Goal: Communication & Community: Answer question/provide support

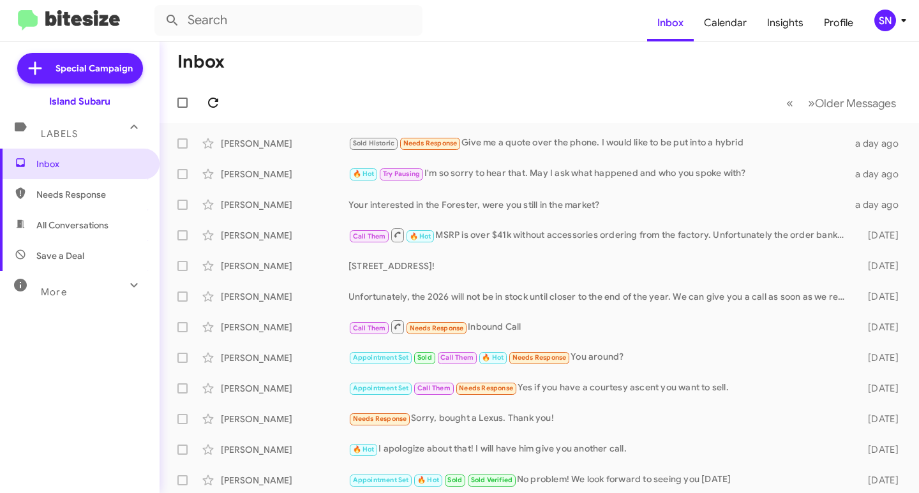
click at [214, 103] on icon at bounding box center [212, 102] width 15 height 15
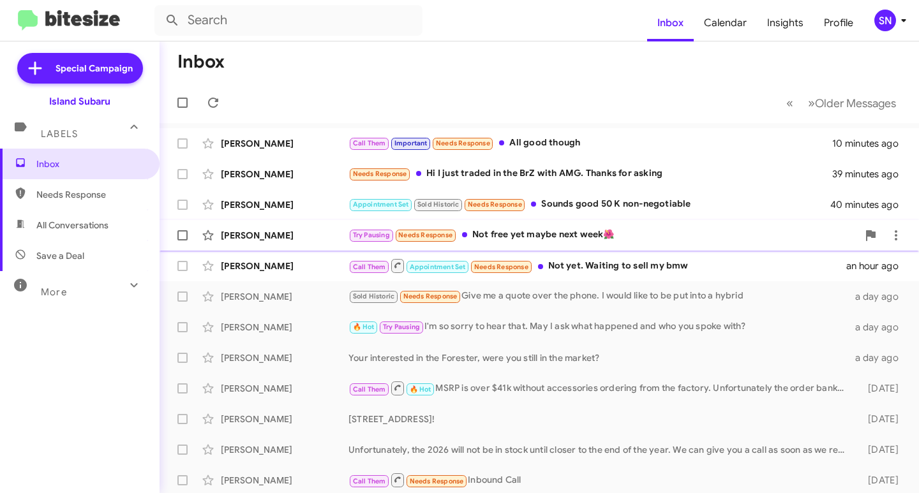
click at [539, 232] on div "Try Pausing Needs Response Not free yet maybe next week🌺" at bounding box center [602, 235] width 509 height 15
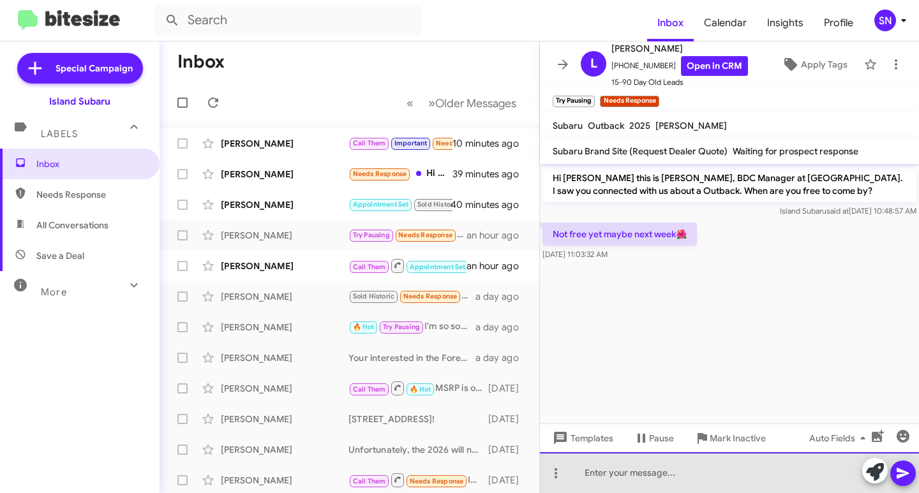
click at [643, 483] on div at bounding box center [729, 472] width 379 height 41
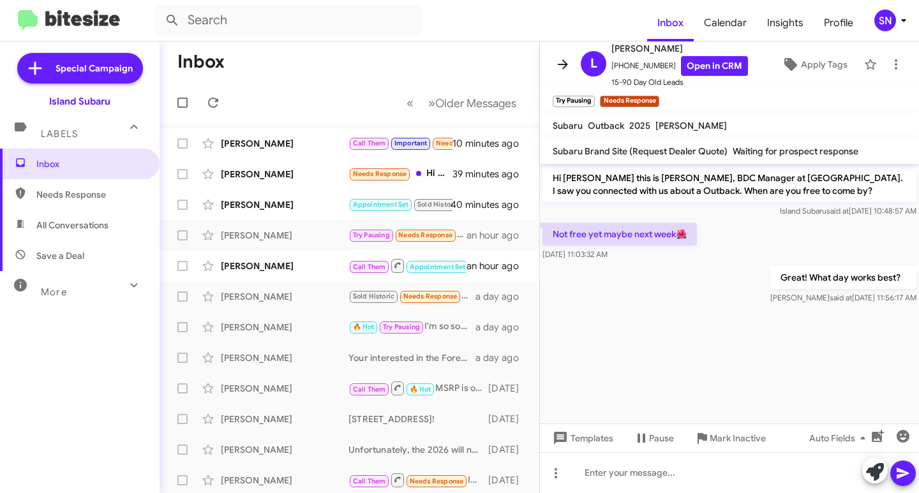
click at [568, 54] on button at bounding box center [563, 65] width 26 height 26
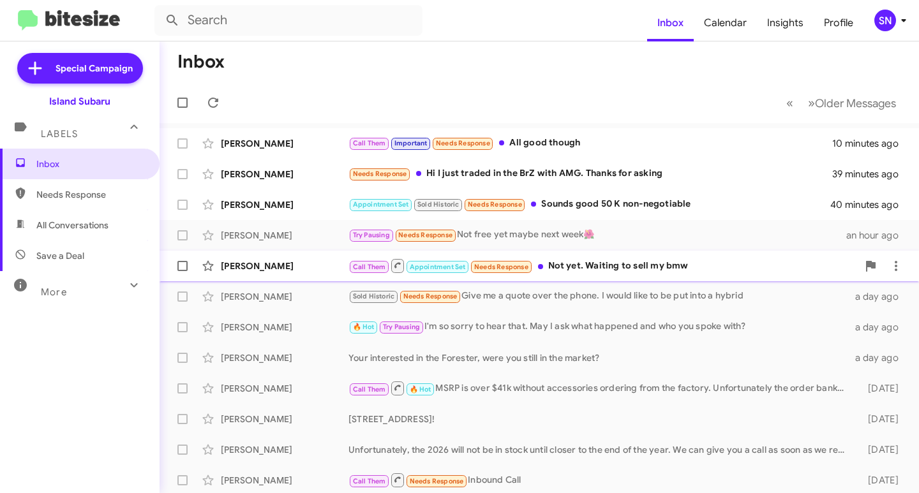
click at [592, 262] on div "Call Them Appointment Set Needs Response Not yet. Waiting to sell my bmw" at bounding box center [602, 266] width 509 height 16
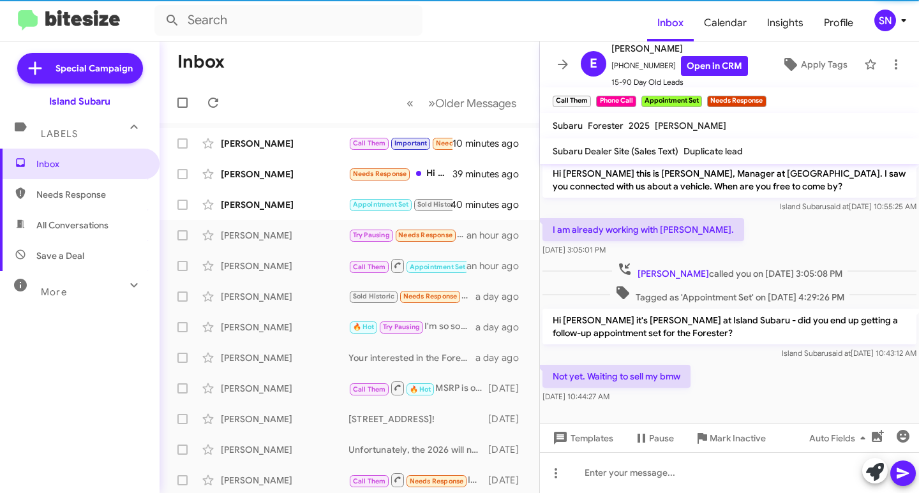
scroll to position [6, 0]
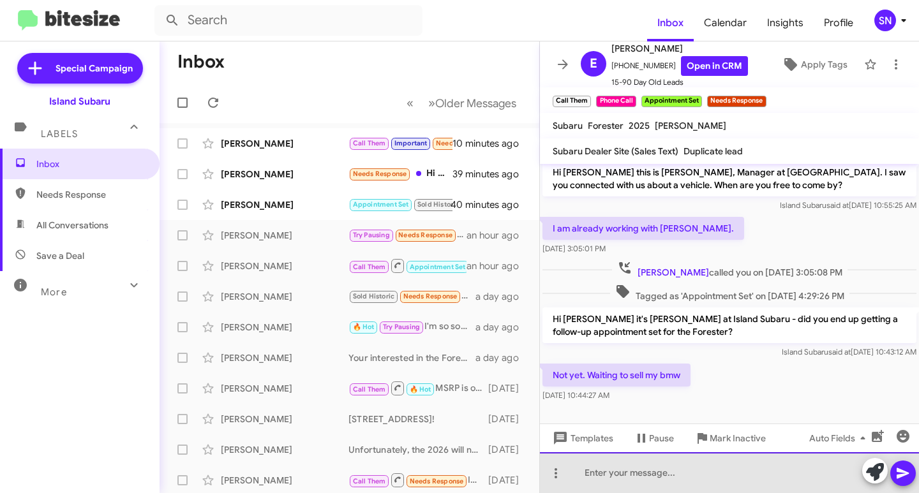
click at [626, 474] on div at bounding box center [729, 472] width 379 height 41
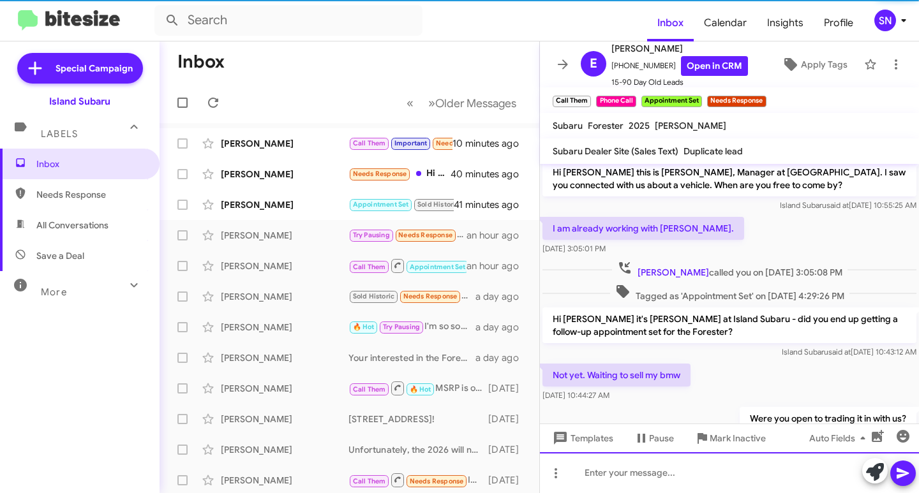
scroll to position [52, 0]
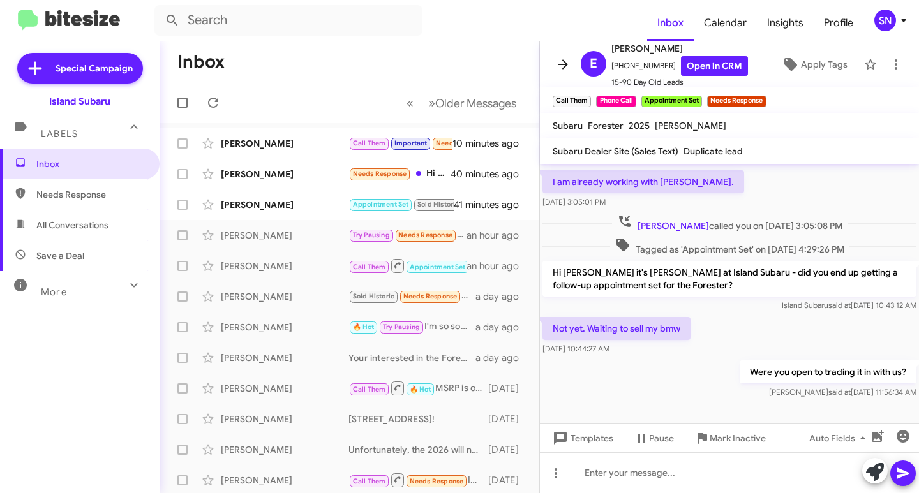
click at [570, 64] on icon at bounding box center [562, 64] width 15 height 15
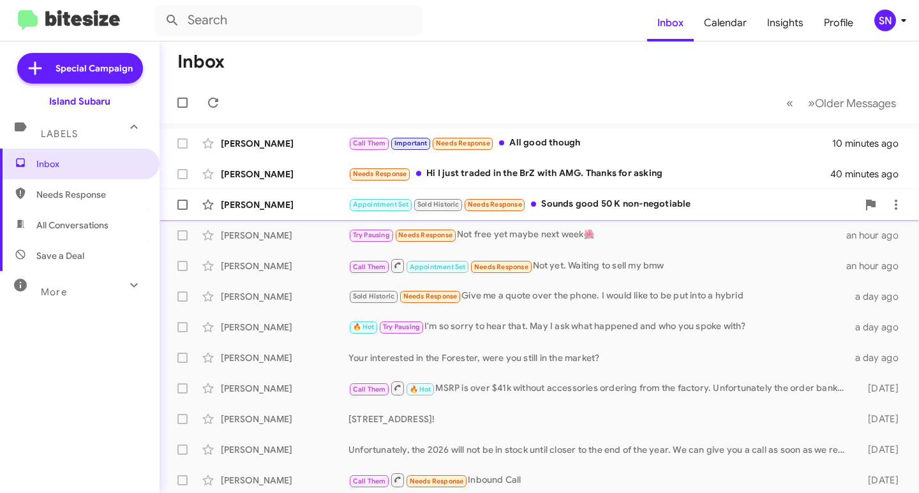
click at [611, 205] on div "Appointment Set Sold Historic Needs Response Sounds good 50 K non-negotiable" at bounding box center [602, 204] width 509 height 15
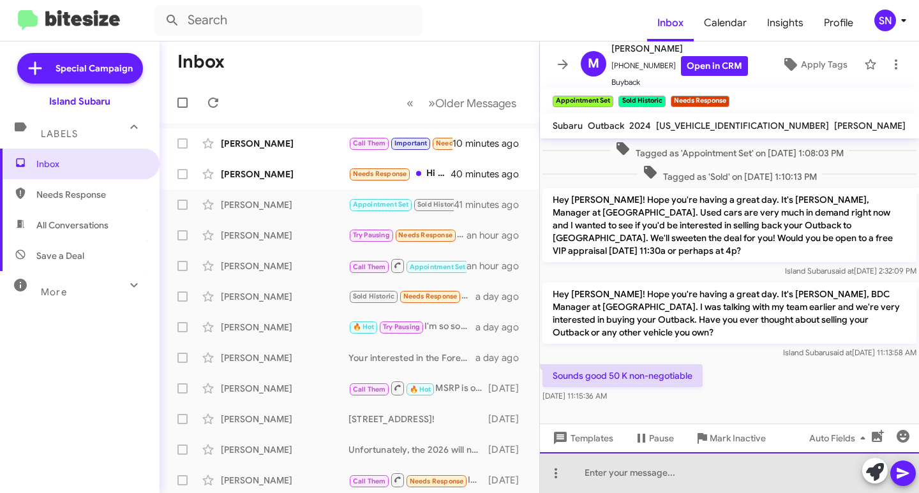
click at [648, 482] on div at bounding box center [729, 472] width 379 height 41
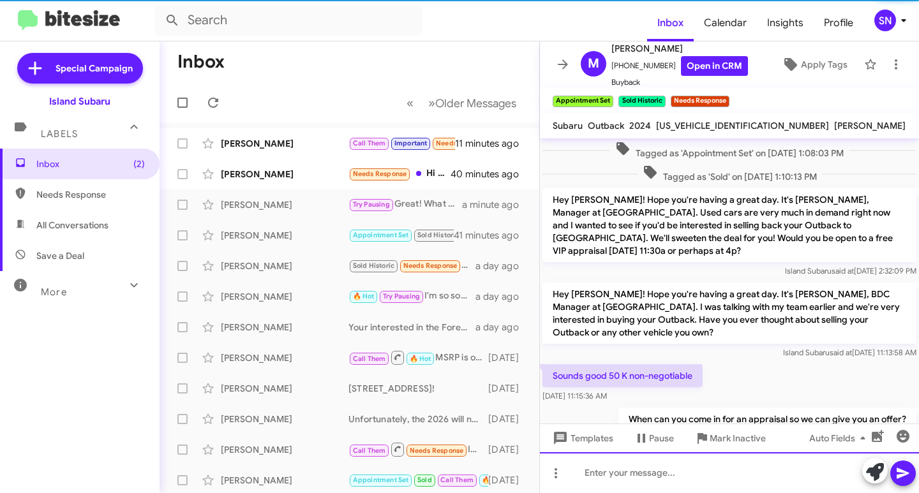
scroll to position [31, 0]
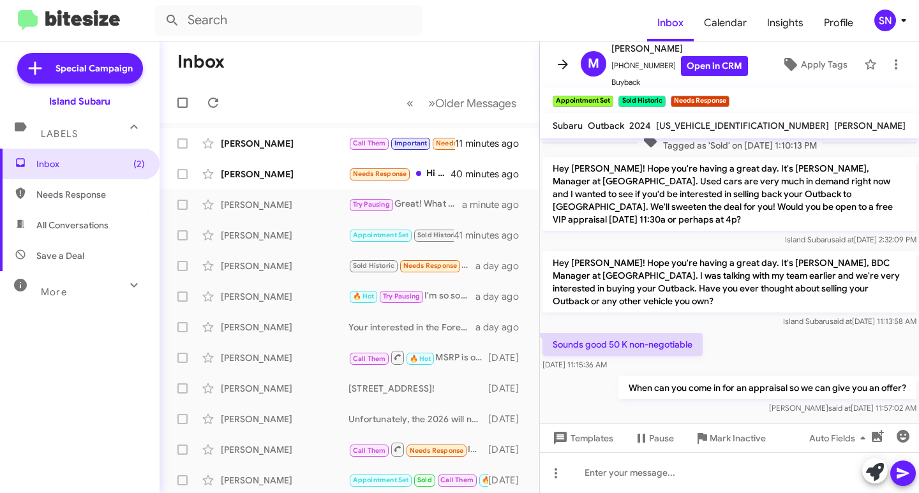
click at [558, 59] on icon at bounding box center [562, 64] width 15 height 15
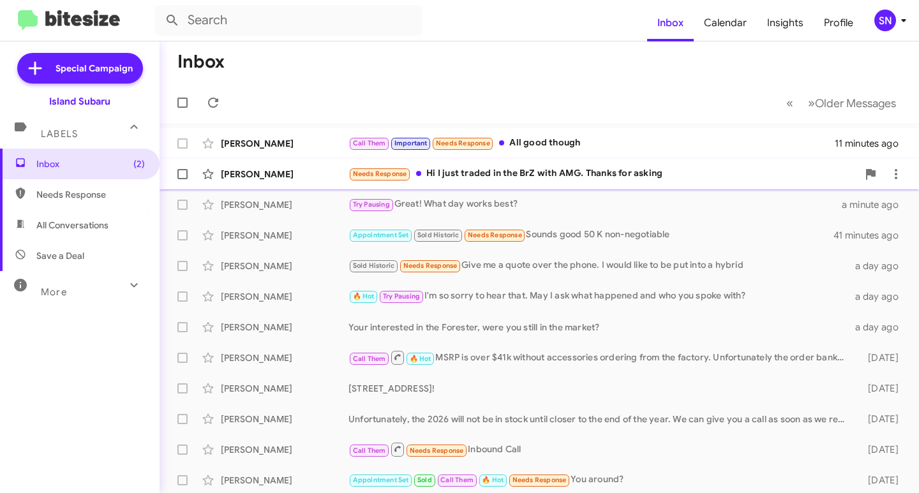
click at [553, 174] on div "Needs Response Hi I just traded in the BrZ with AMG. Thanks for asking" at bounding box center [602, 174] width 509 height 15
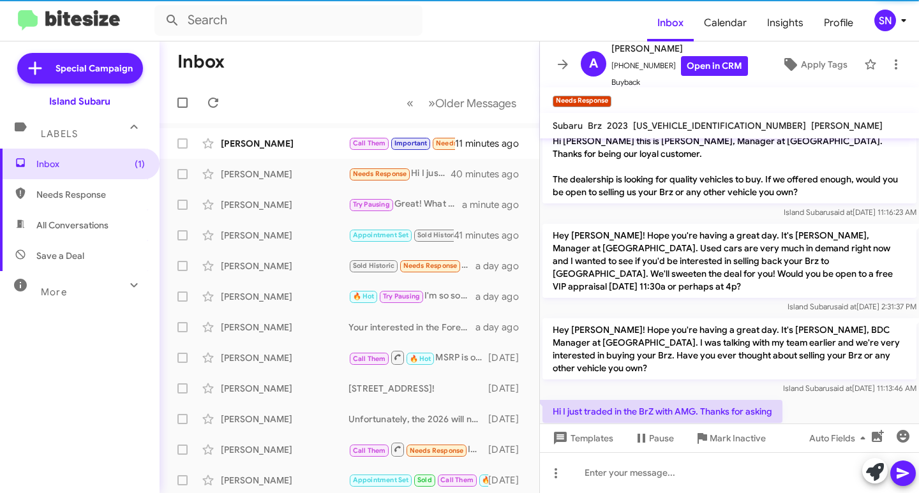
scroll to position [29, 0]
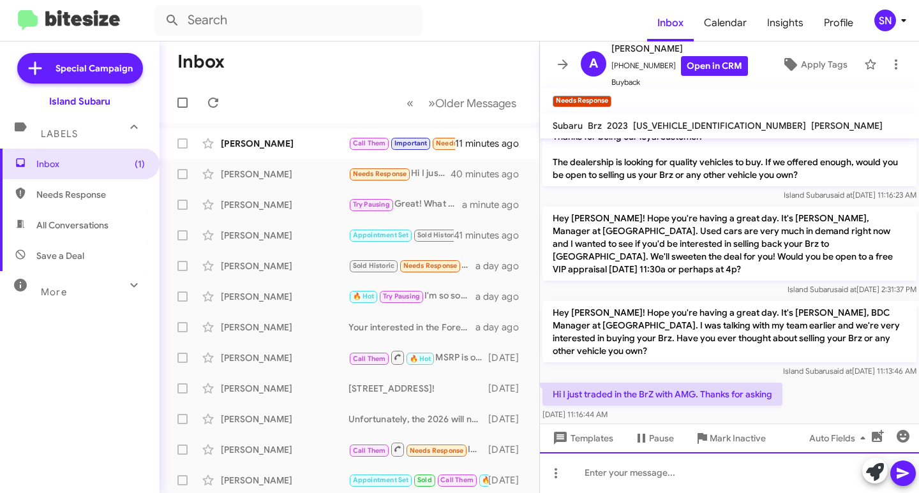
click at [648, 481] on div at bounding box center [729, 472] width 379 height 41
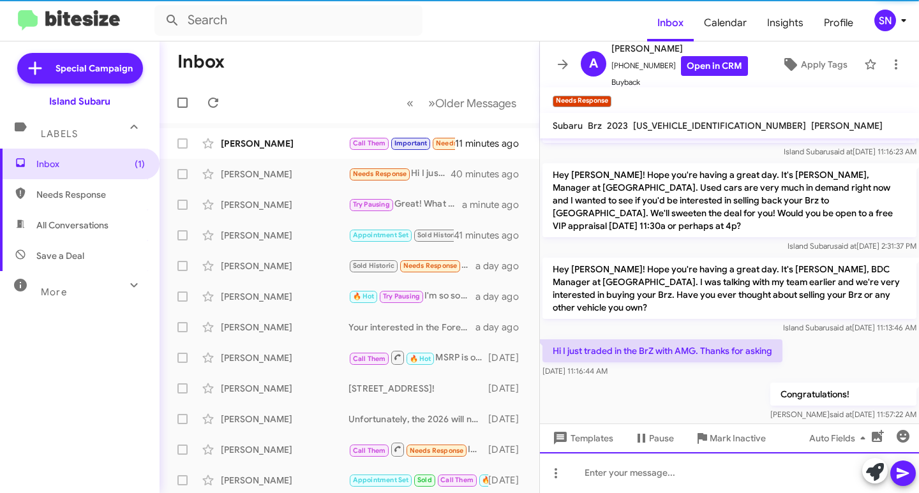
scroll to position [75, 0]
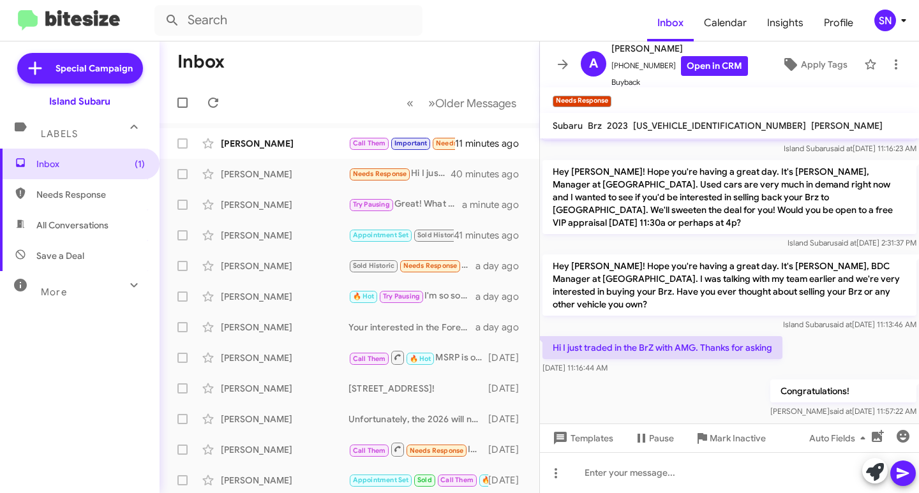
click at [563, 66] on icon at bounding box center [562, 64] width 15 height 15
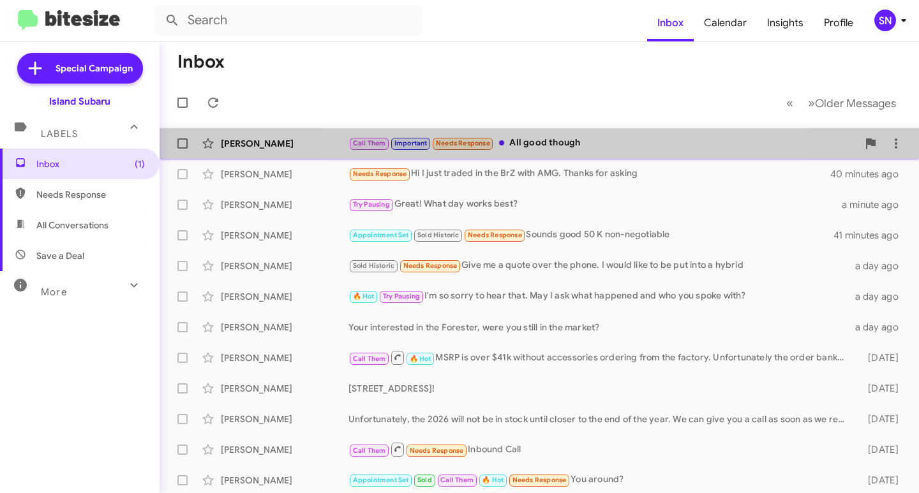
click at [559, 147] on div "Call Them Important Needs Response All good though" at bounding box center [602, 143] width 509 height 15
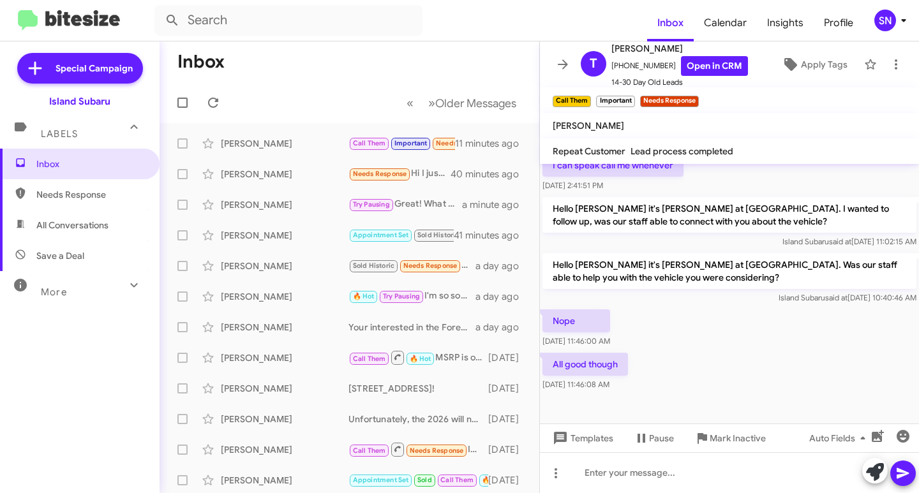
scroll to position [419, 0]
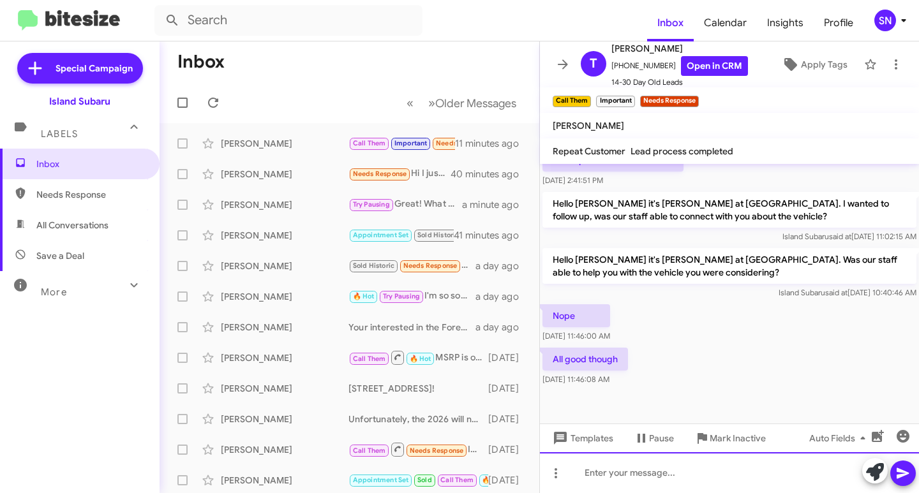
click at [618, 479] on div at bounding box center [729, 472] width 379 height 41
click at [867, 472] on icon at bounding box center [875, 472] width 18 height 18
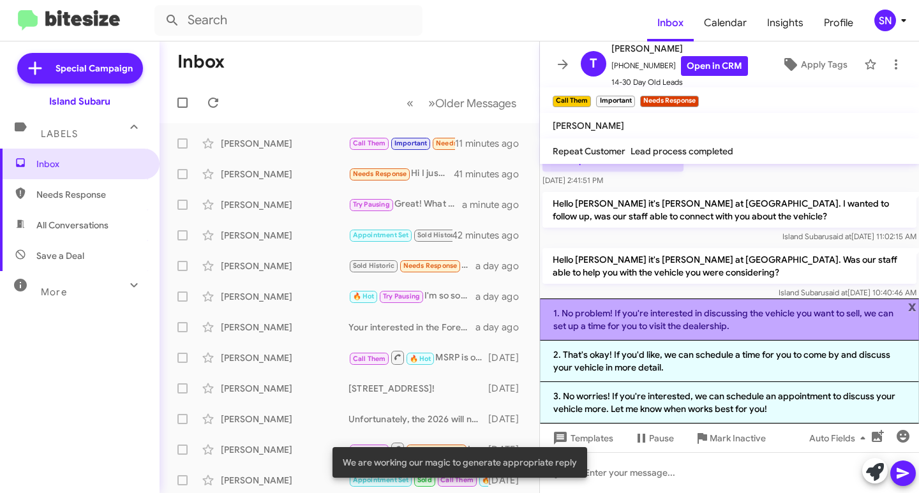
click at [918, 306] on li "1. No problem! If you're interested in discussing the vehicle you want to sell,…" at bounding box center [729, 320] width 379 height 42
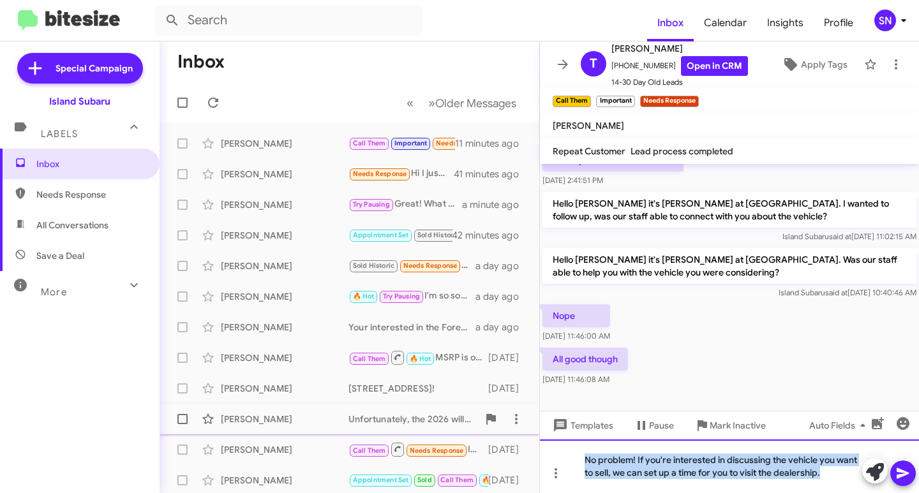
drag, startPoint x: 826, startPoint y: 474, endPoint x: 459, endPoint y: 414, distance: 371.1
click at [459, 414] on div "Inbox « Previous » Next Older Messages [PERSON_NAME] Call Them Important Needs …" at bounding box center [539, 267] width 759 height 452
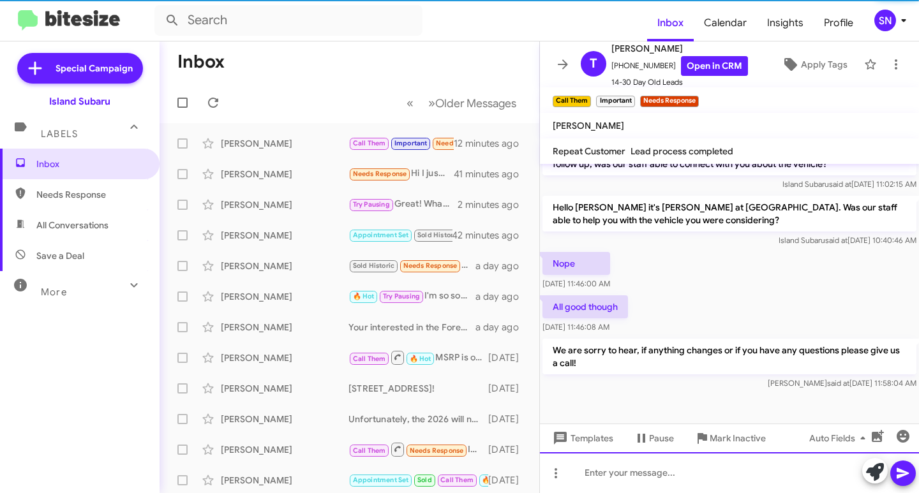
scroll to position [478, 0]
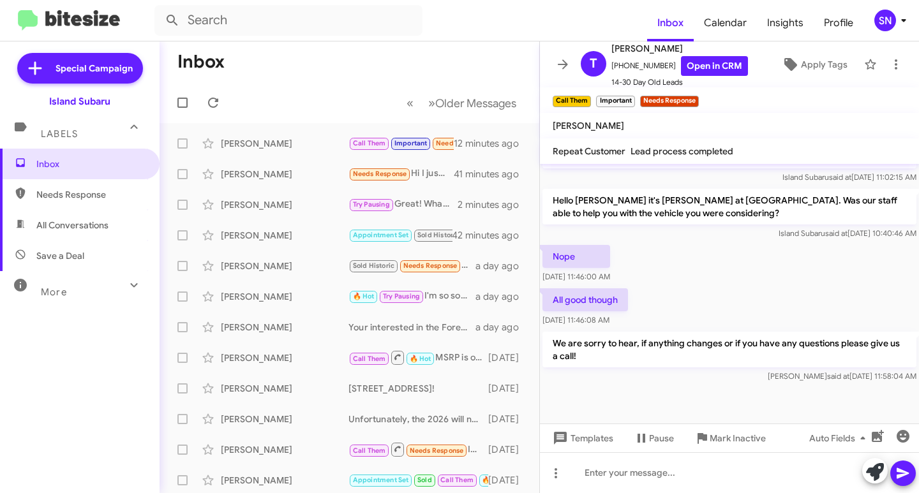
click at [561, 47] on mat-toolbar "T [PERSON_NAME] [PHONE_NUMBER] Open in CRM 14-30 Day Old Leads Apply Tags" at bounding box center [729, 64] width 379 height 46
click at [562, 63] on icon at bounding box center [562, 64] width 15 height 15
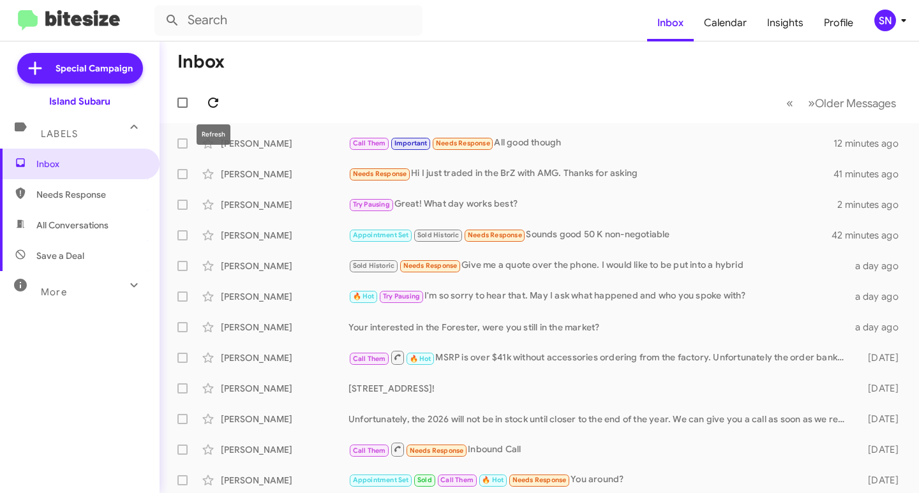
click at [209, 101] on icon at bounding box center [213, 103] width 10 height 10
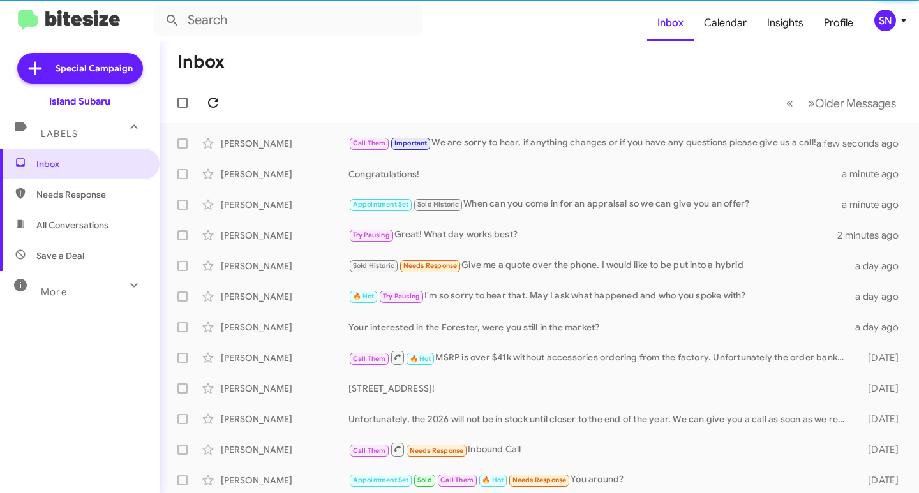
click at [209, 101] on icon at bounding box center [213, 103] width 10 height 10
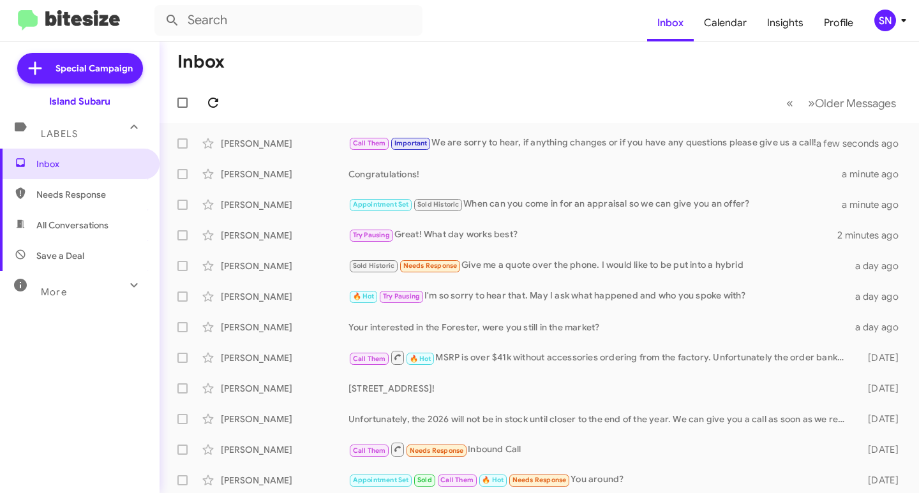
click at [209, 101] on icon at bounding box center [213, 103] width 10 height 10
